Goal: Task Accomplishment & Management: Manage account settings

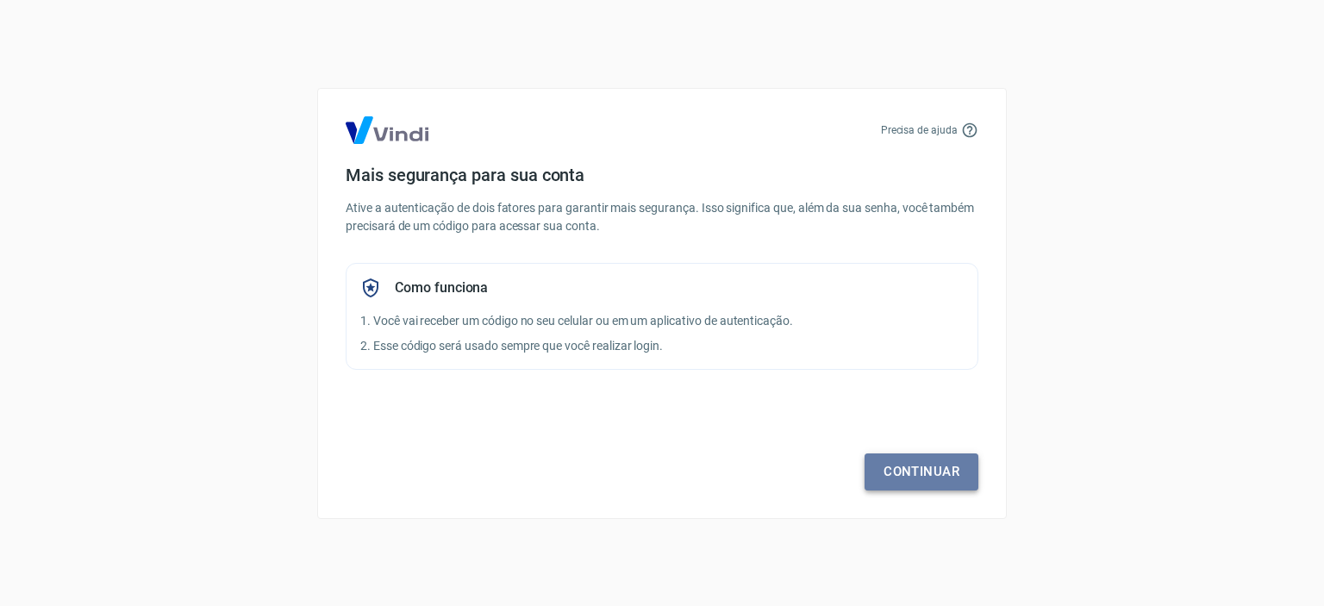
click at [888, 468] on link "Continuar" at bounding box center [921, 471] width 114 height 36
